Goal: Information Seeking & Learning: Learn about a topic

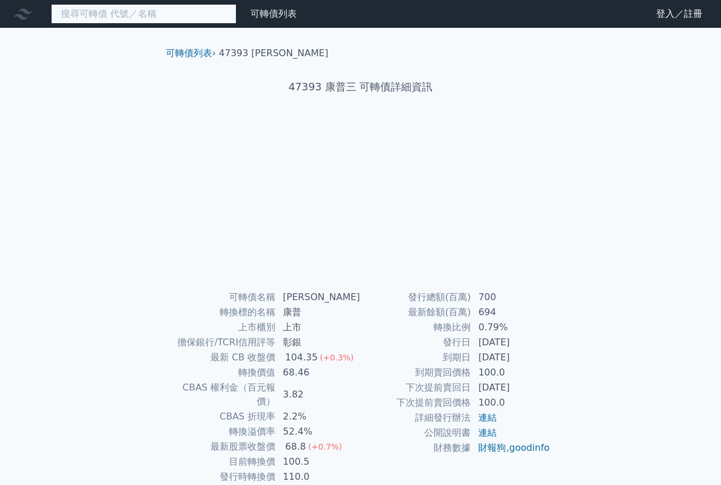
click at [173, 17] on input at bounding box center [143, 14] width 185 height 20
type input "8299"
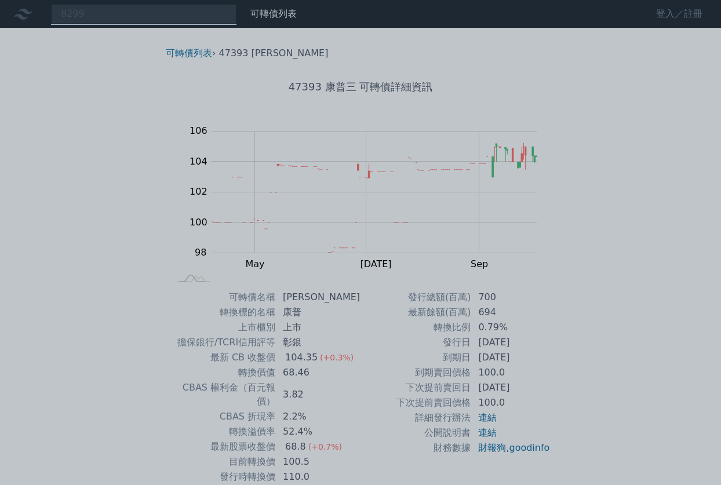
click at [682, 12] on div at bounding box center [360, 242] width 721 height 485
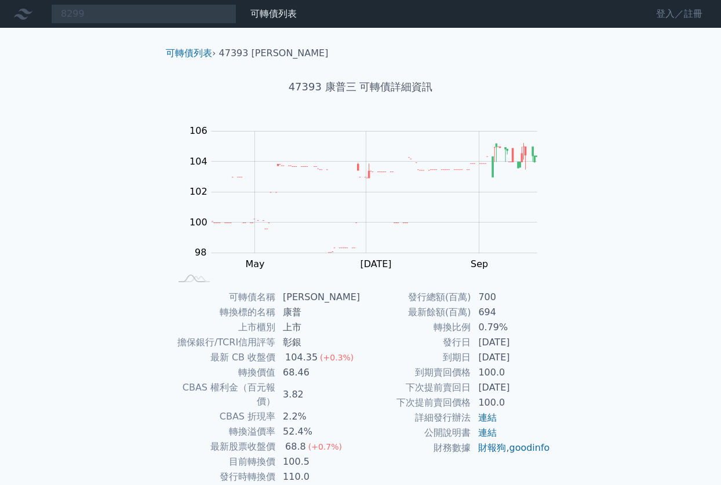
click at [662, 14] on link "登入／註冊" at bounding box center [679, 14] width 65 height 19
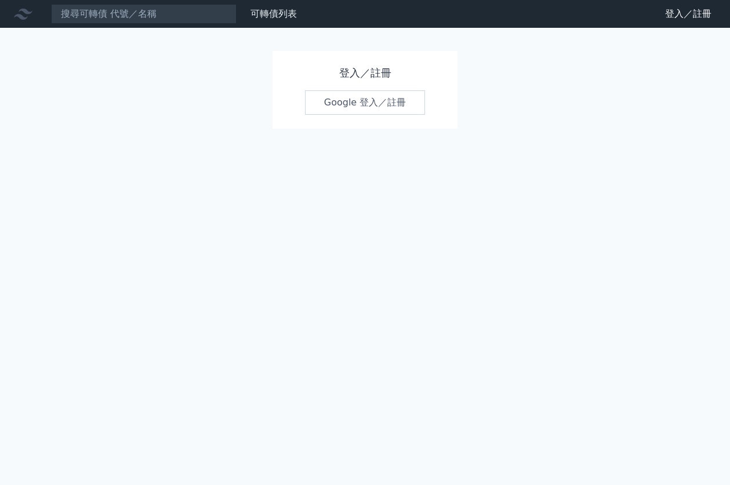
click at [381, 98] on link "Google 登入／註冊" at bounding box center [365, 102] width 121 height 24
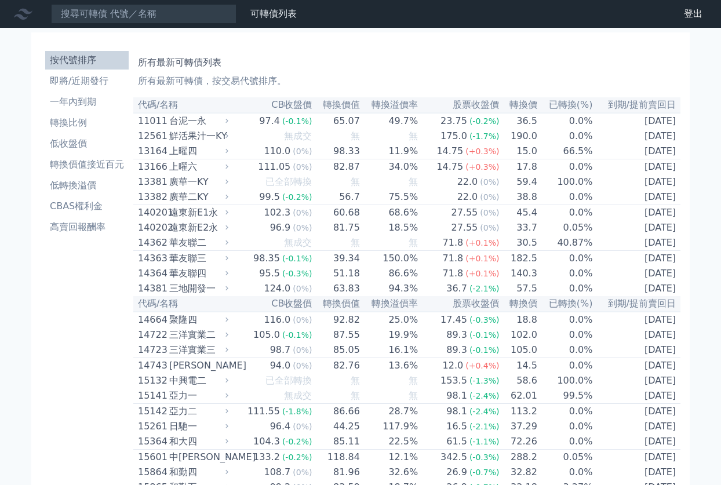
click at [122, 20] on input at bounding box center [143, 14] width 185 height 20
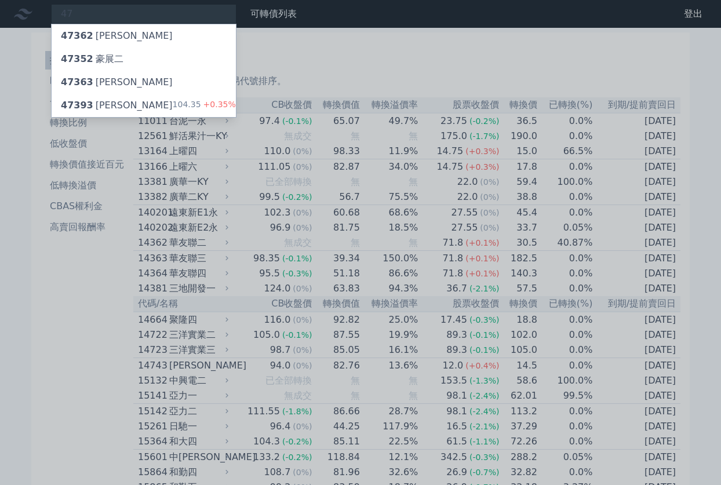
type input "4"
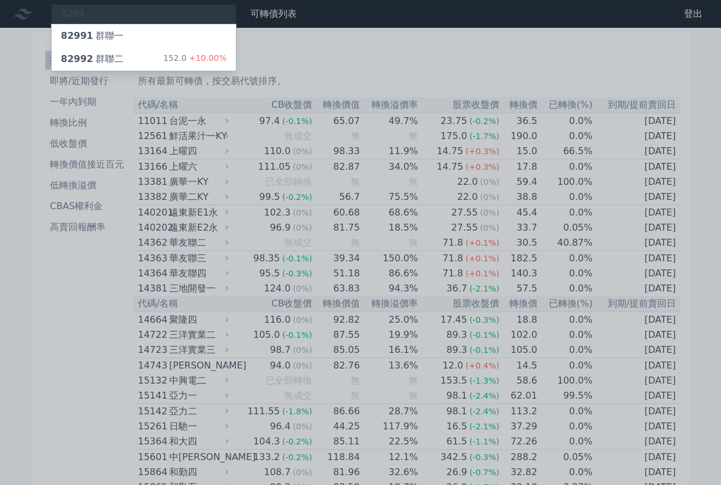
type input "8299"
click at [120, 54] on div "82992 群聯二 152.0 +10.00%" at bounding box center [144, 59] width 184 height 23
click at [105, 38] on div "82991 群聯一" at bounding box center [92, 36] width 63 height 14
